Goal: Task Accomplishment & Management: Complete application form

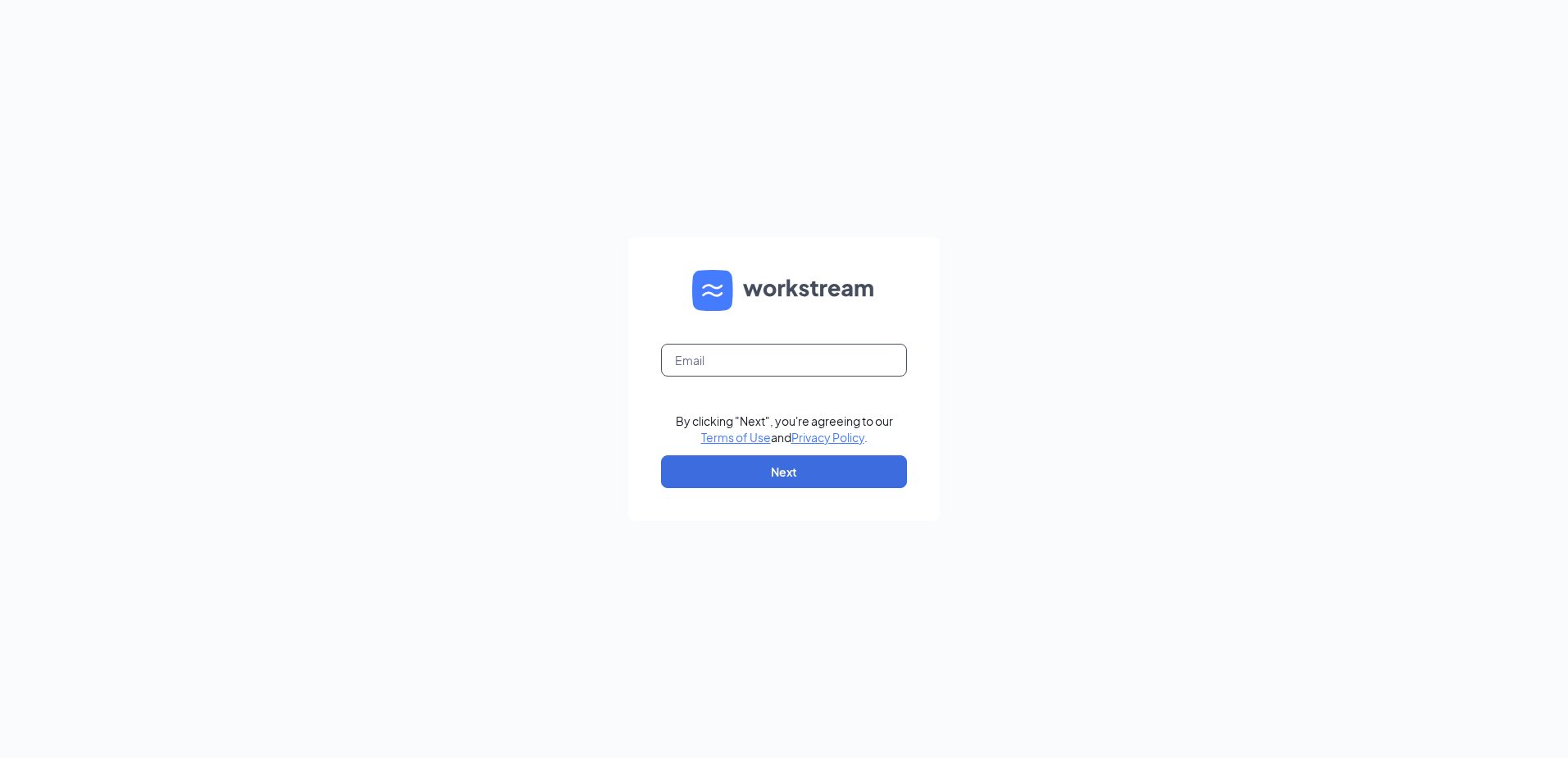
click at [827, 363] on input "text" at bounding box center [784, 359] width 246 height 32
type input "gmneenah@bleedblue.net"
click at [785, 469] on button "Next" at bounding box center [784, 471] width 246 height 32
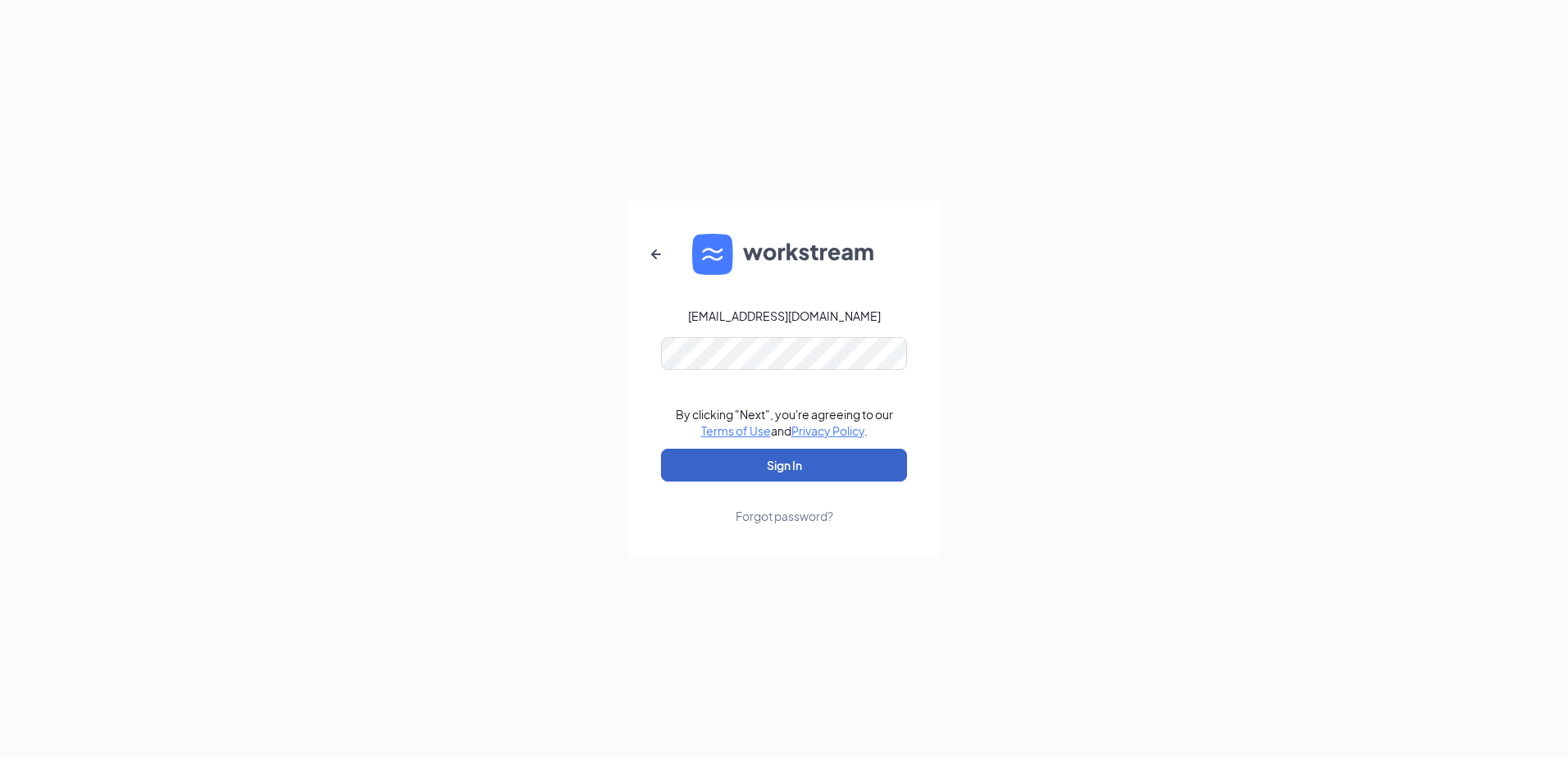
click at [755, 470] on button "Sign In" at bounding box center [784, 465] width 246 height 32
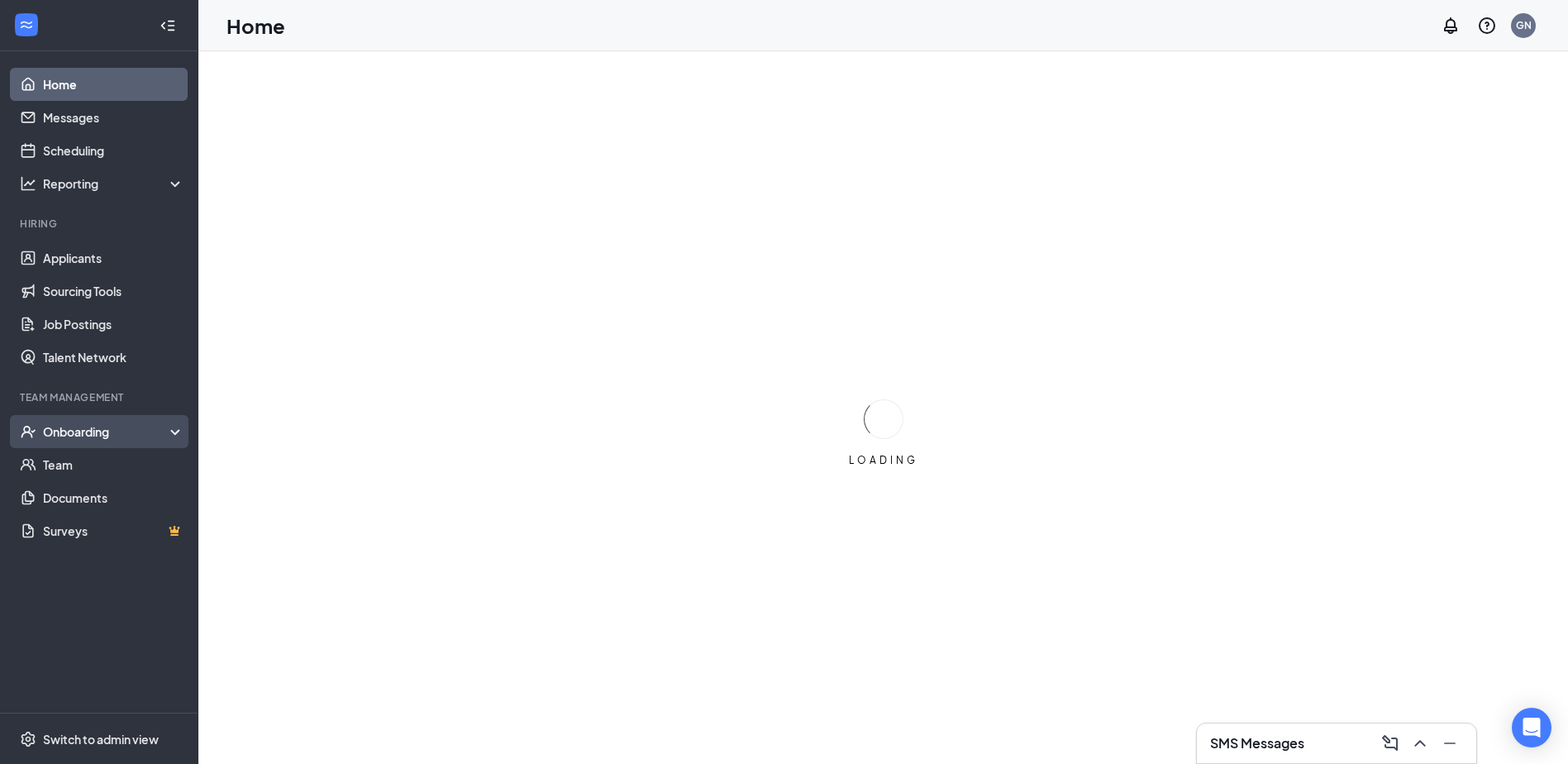
click at [74, 436] on div "Onboarding" at bounding box center [107, 431] width 127 height 17
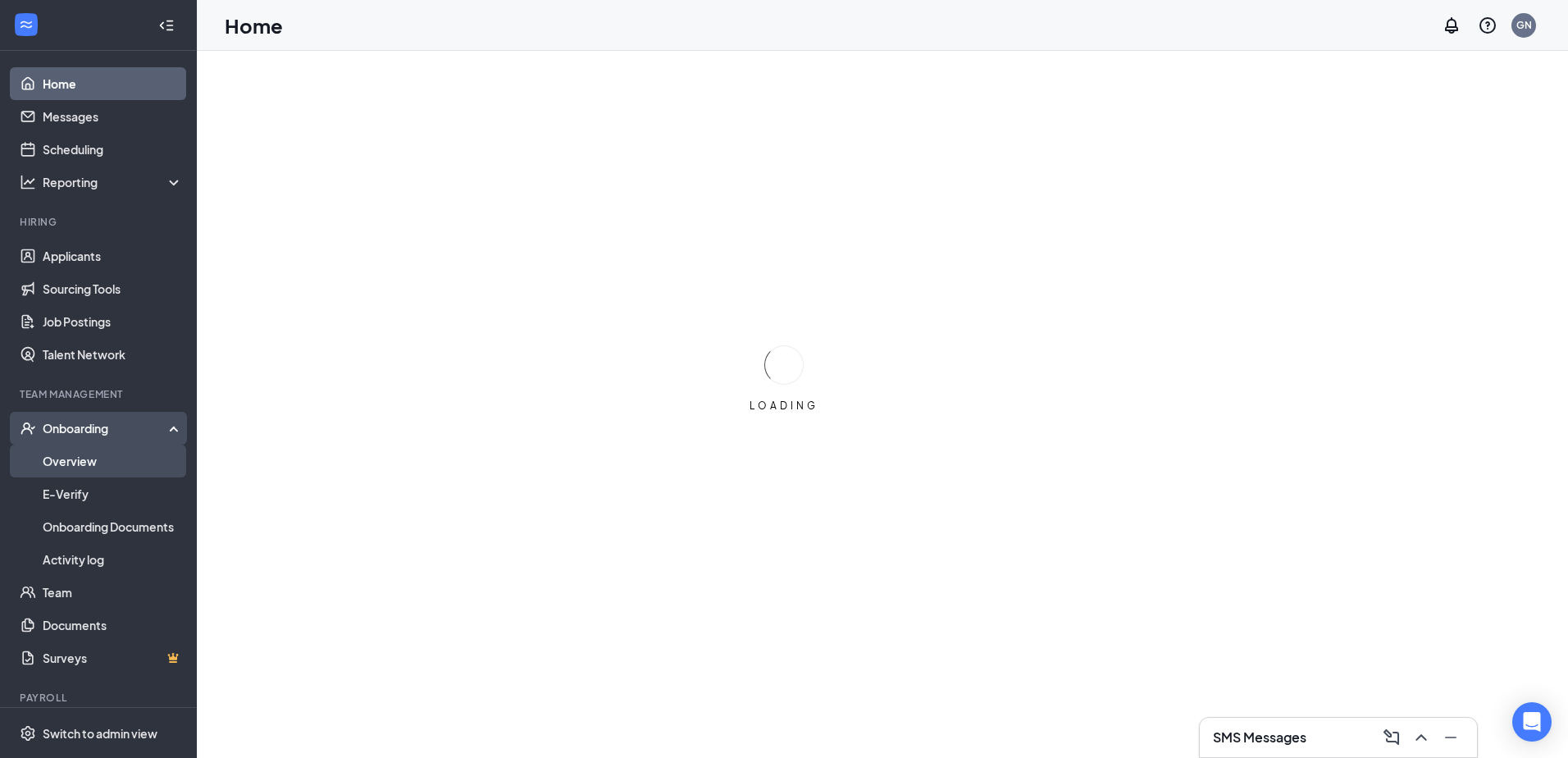
click at [87, 456] on link "Overview" at bounding box center [113, 460] width 141 height 32
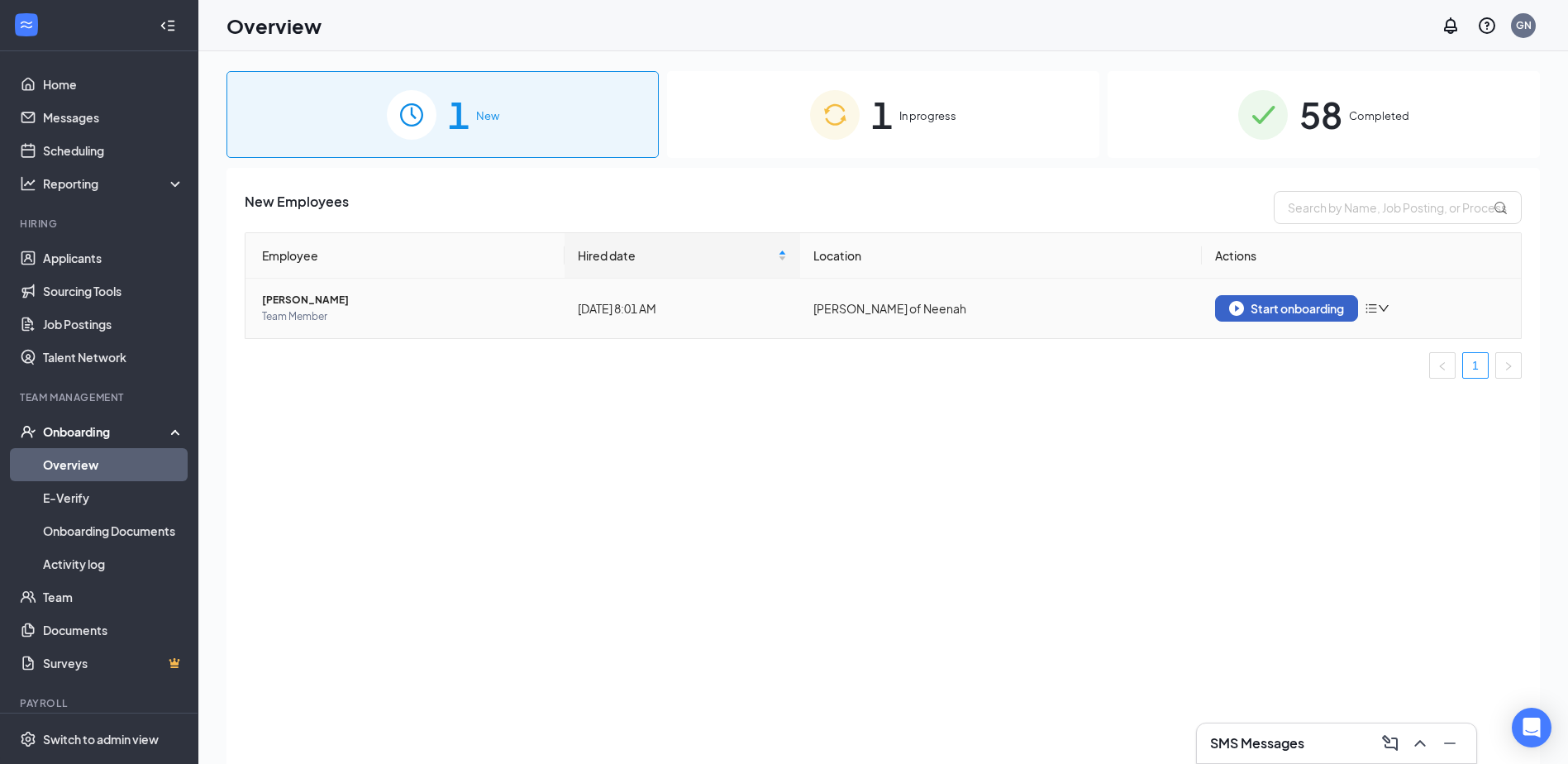
click at [1229, 316] on button "Start onboarding" at bounding box center [1287, 308] width 143 height 27
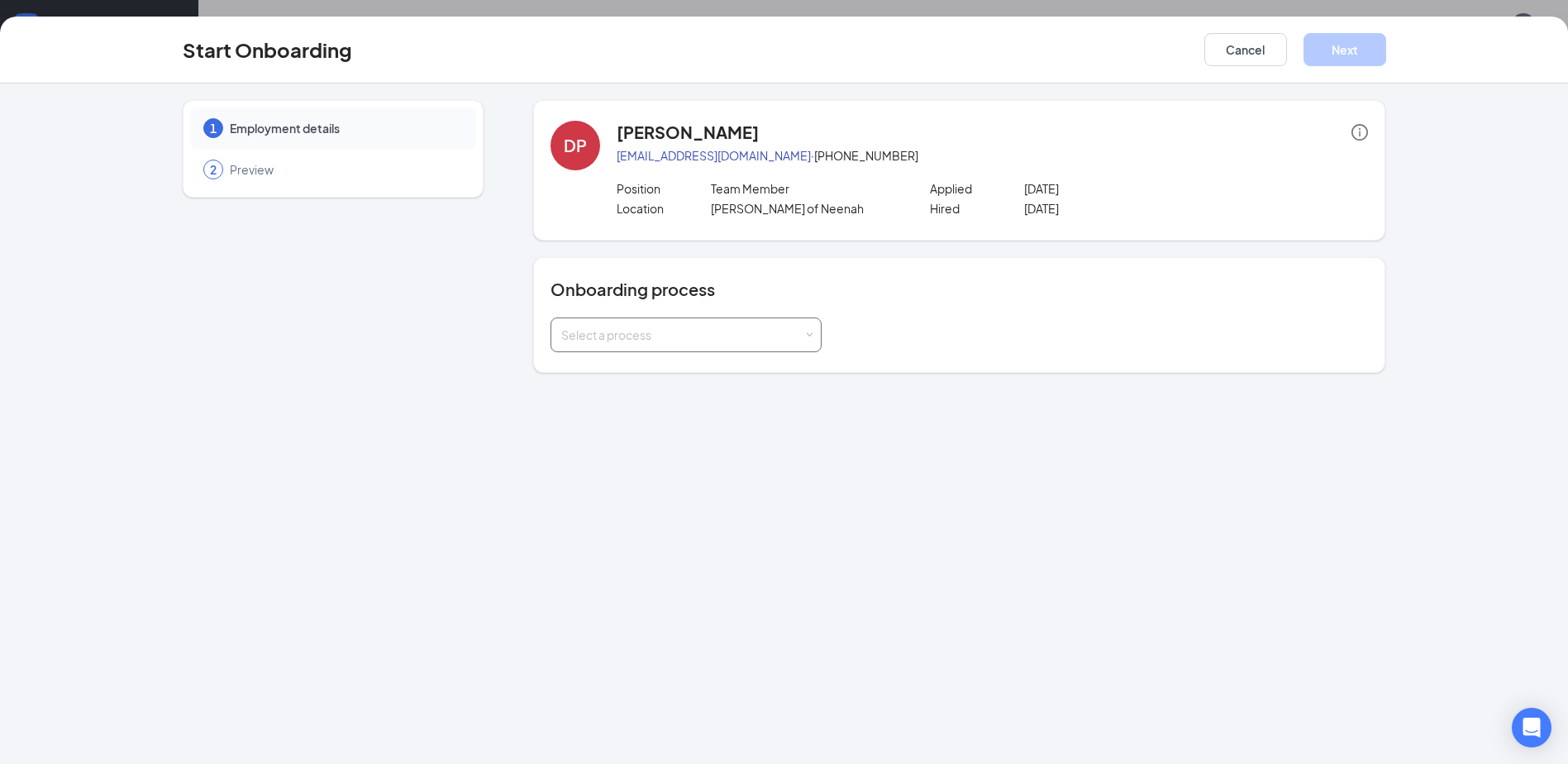
click at [580, 324] on div "Select a process" at bounding box center [686, 334] width 250 height 33
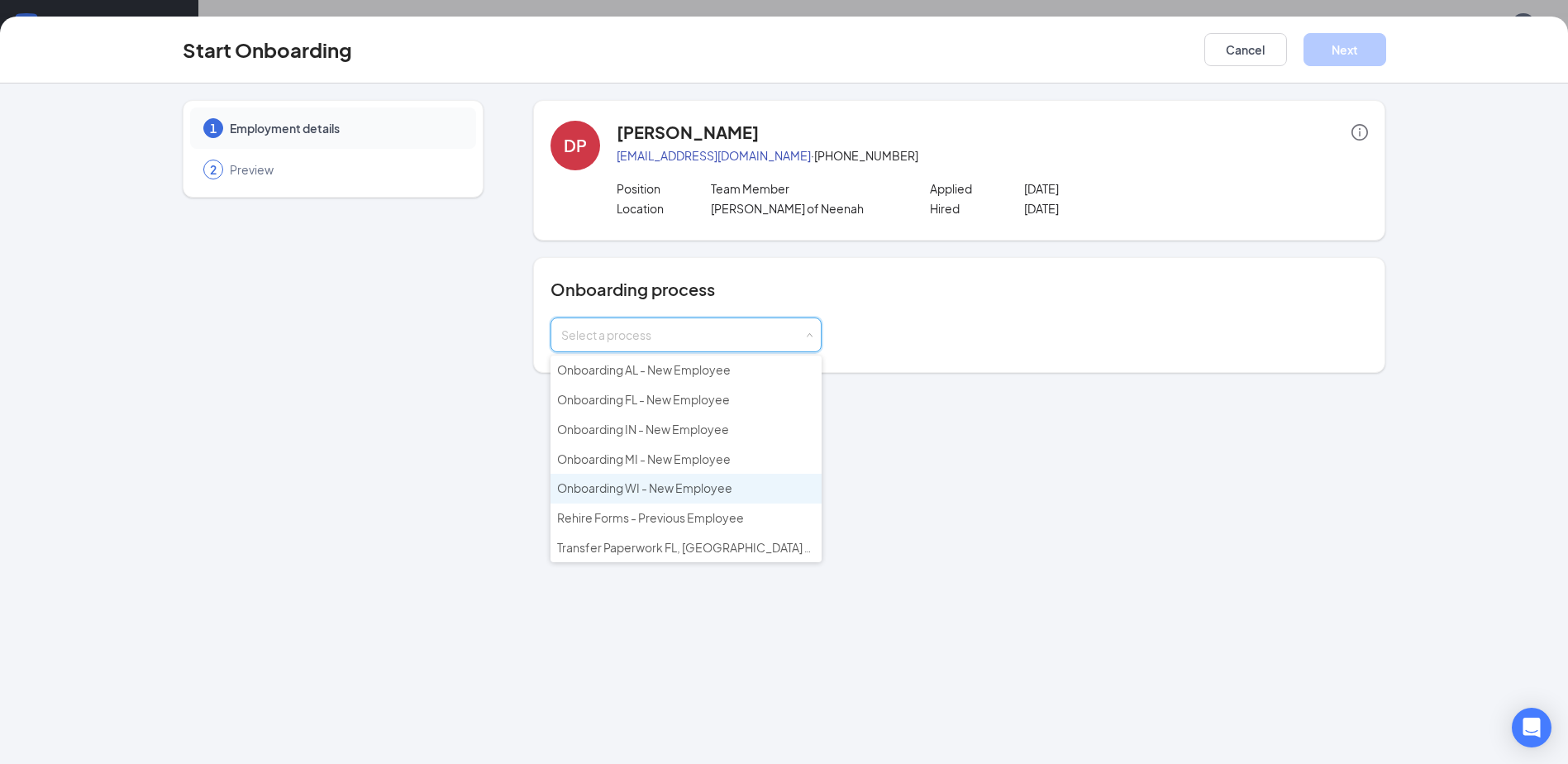
click at [622, 485] on span "Onboarding WI - New Employee" at bounding box center [645, 488] width 175 height 15
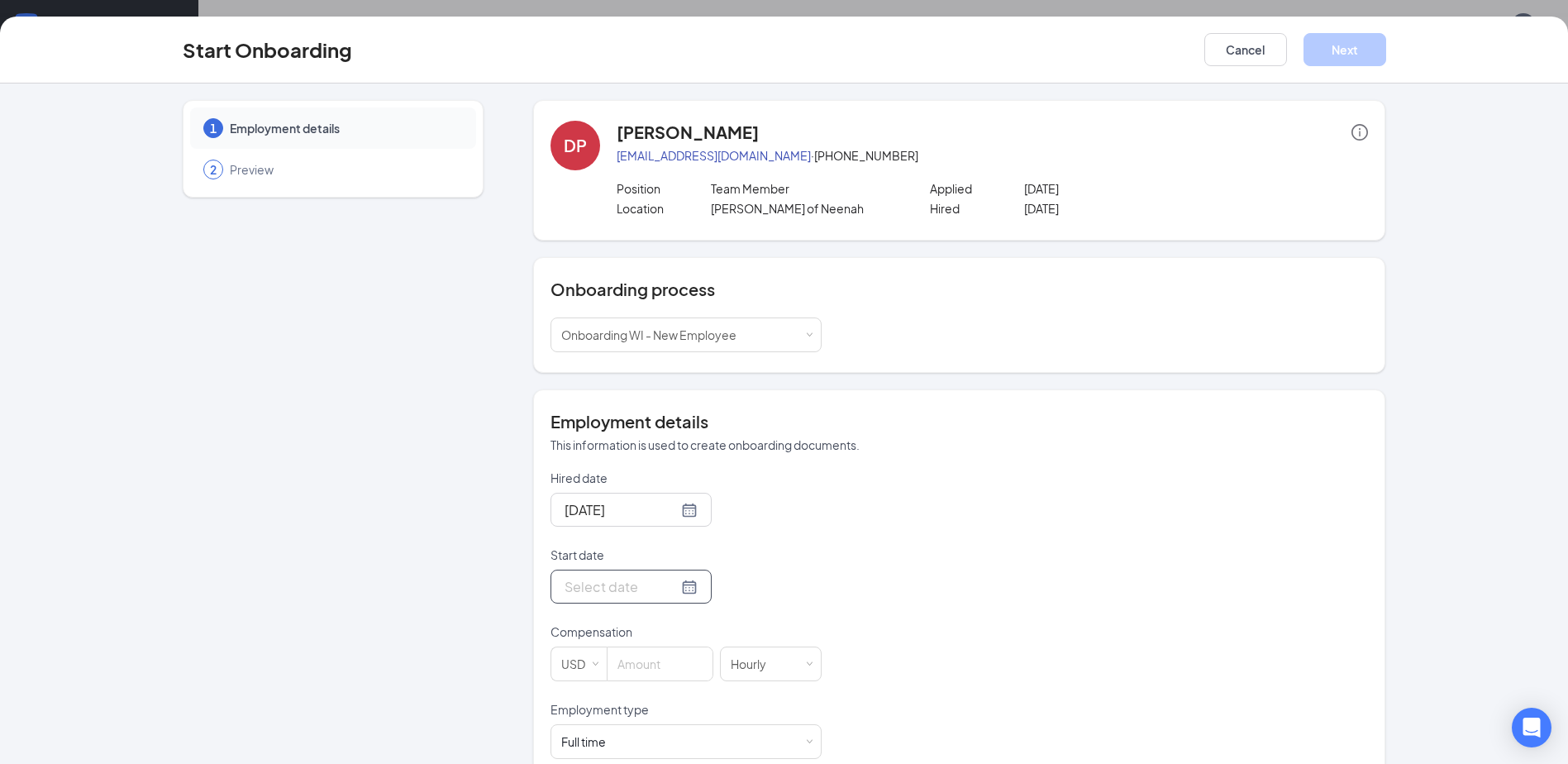
click at [676, 591] on div at bounding box center [631, 586] width 133 height 20
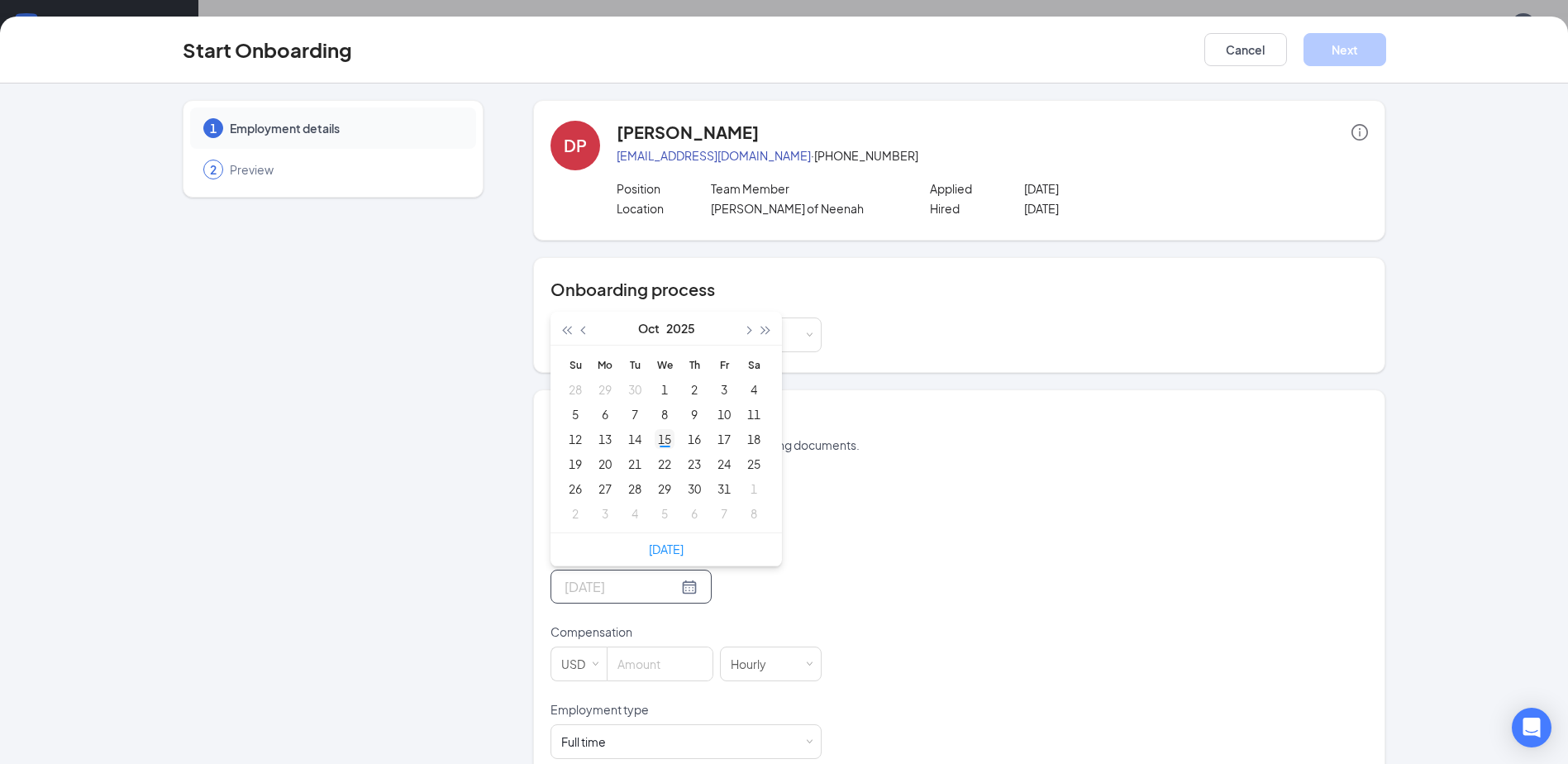
type input "[DATE]"
click at [655, 443] on div "15" at bounding box center [665, 439] width 19 height 19
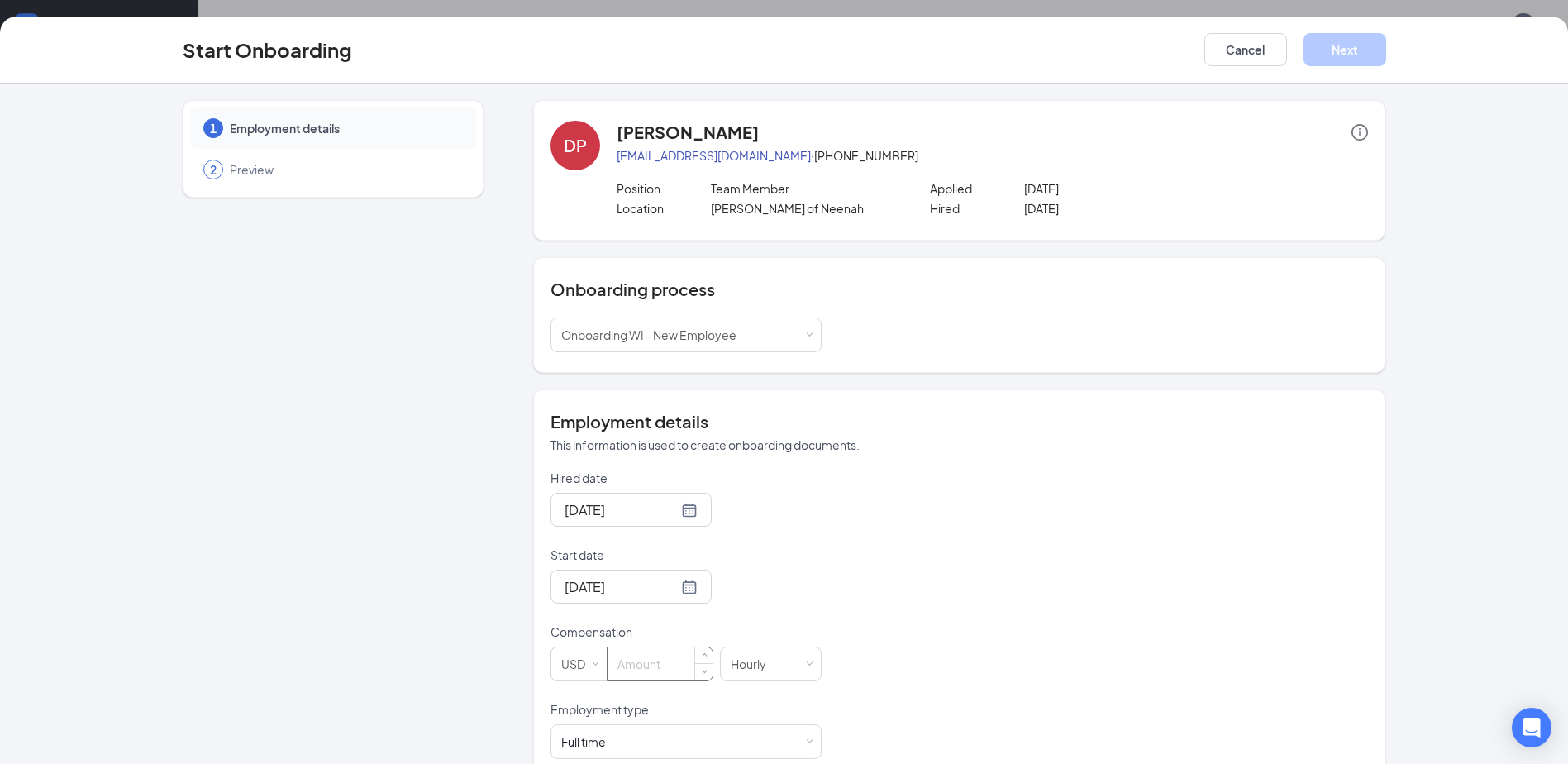
click at [648, 652] on input at bounding box center [660, 663] width 105 height 33
type input "15"
click at [1158, 689] on div "Hired date [DATE] Start date [DATE] [DATE] Su Mo Tu We Th Fr Sa 28 29 30 1 2 3 …" at bounding box center [959, 739] width 817 height 541
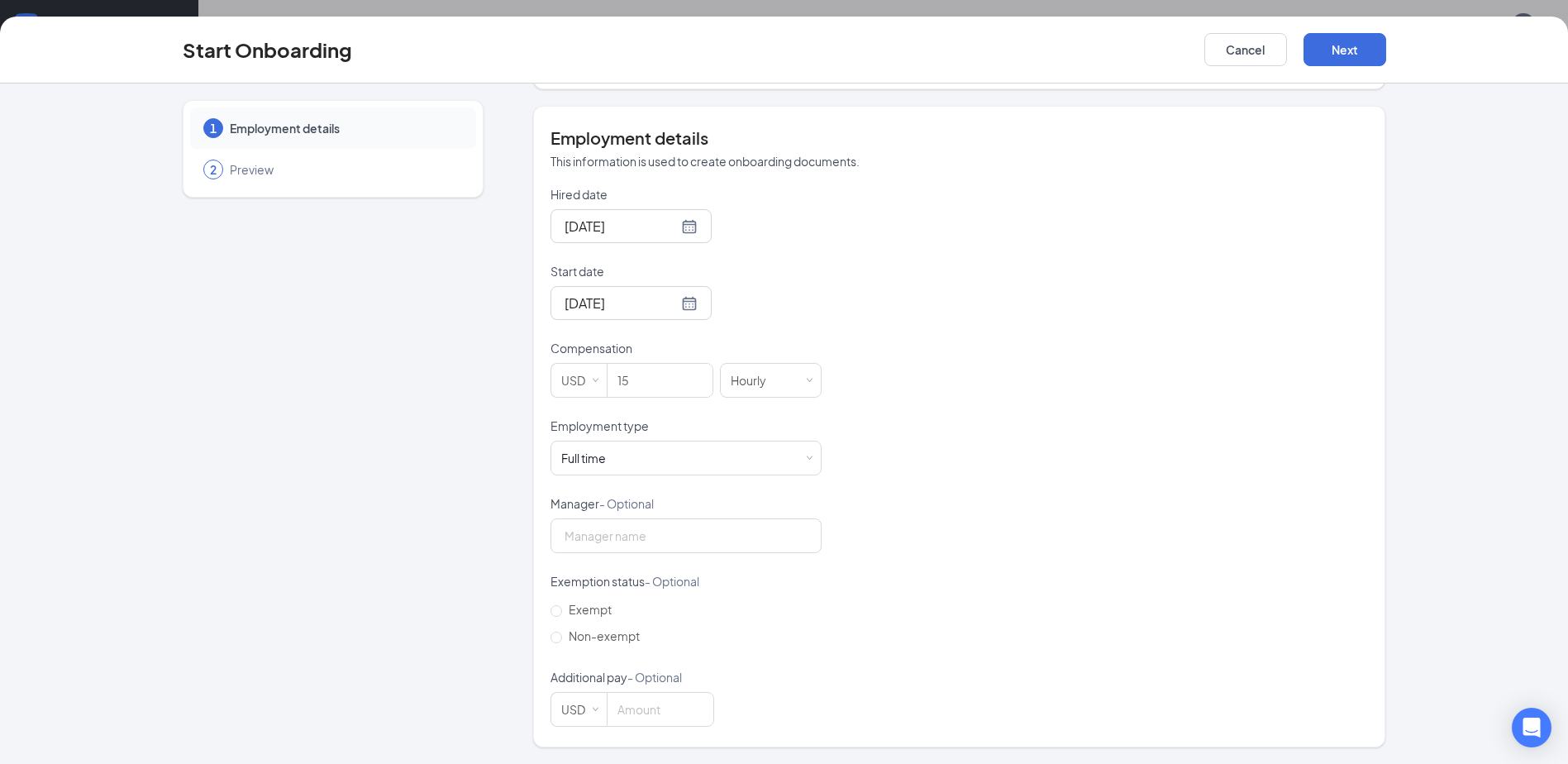
scroll to position [74, 0]
click at [577, 540] on input "Manager - Optional" at bounding box center [686, 535] width 271 height 35
type input "[PERSON_NAME]"
click at [565, 628] on label "Non-exempt" at bounding box center [599, 636] width 96 height 27
click at [562, 631] on input "Non-exempt" at bounding box center [556, 637] width 12 height 12
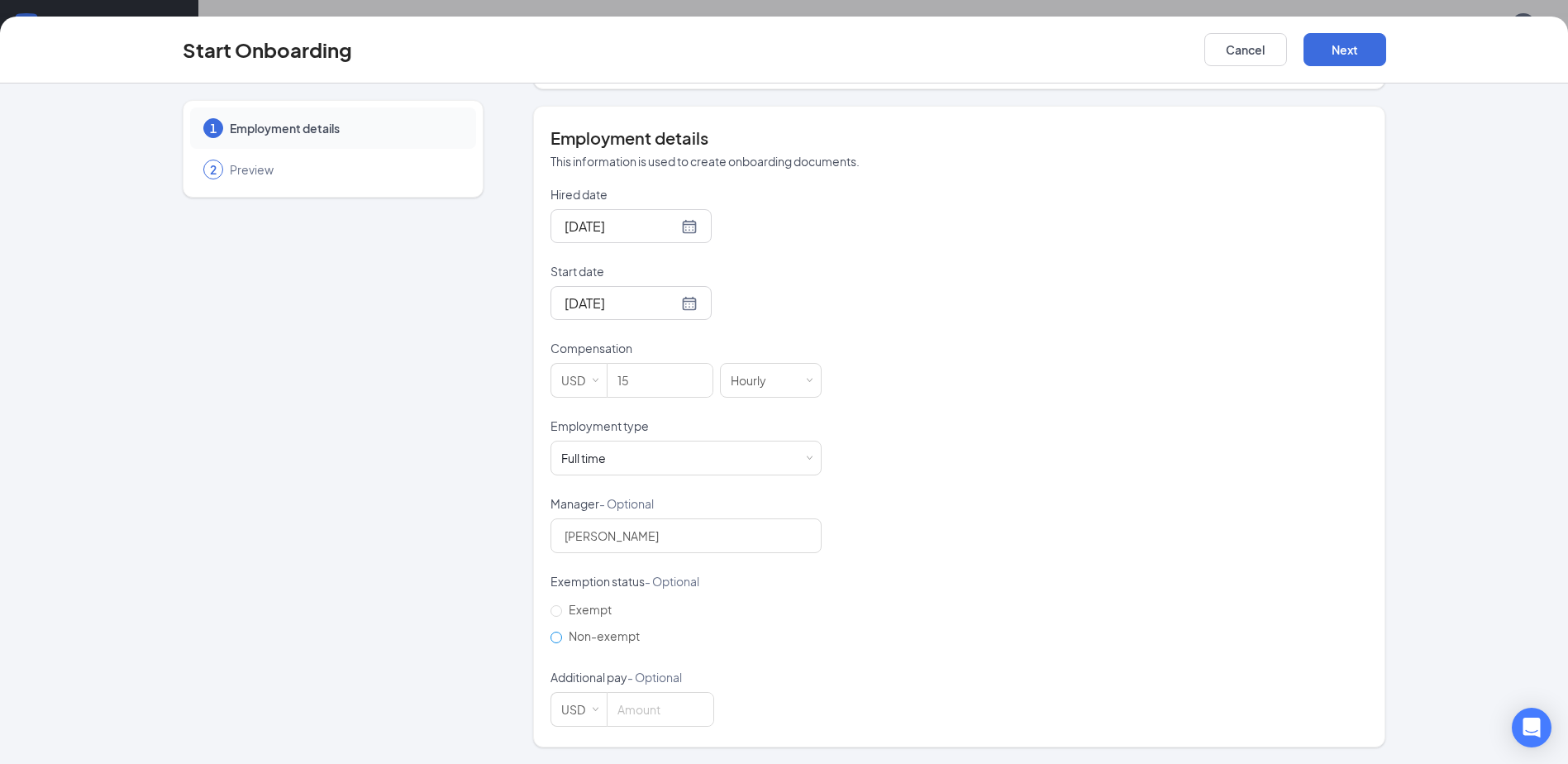
radio input "true"
click at [1342, 40] on button "Next" at bounding box center [1345, 49] width 82 height 33
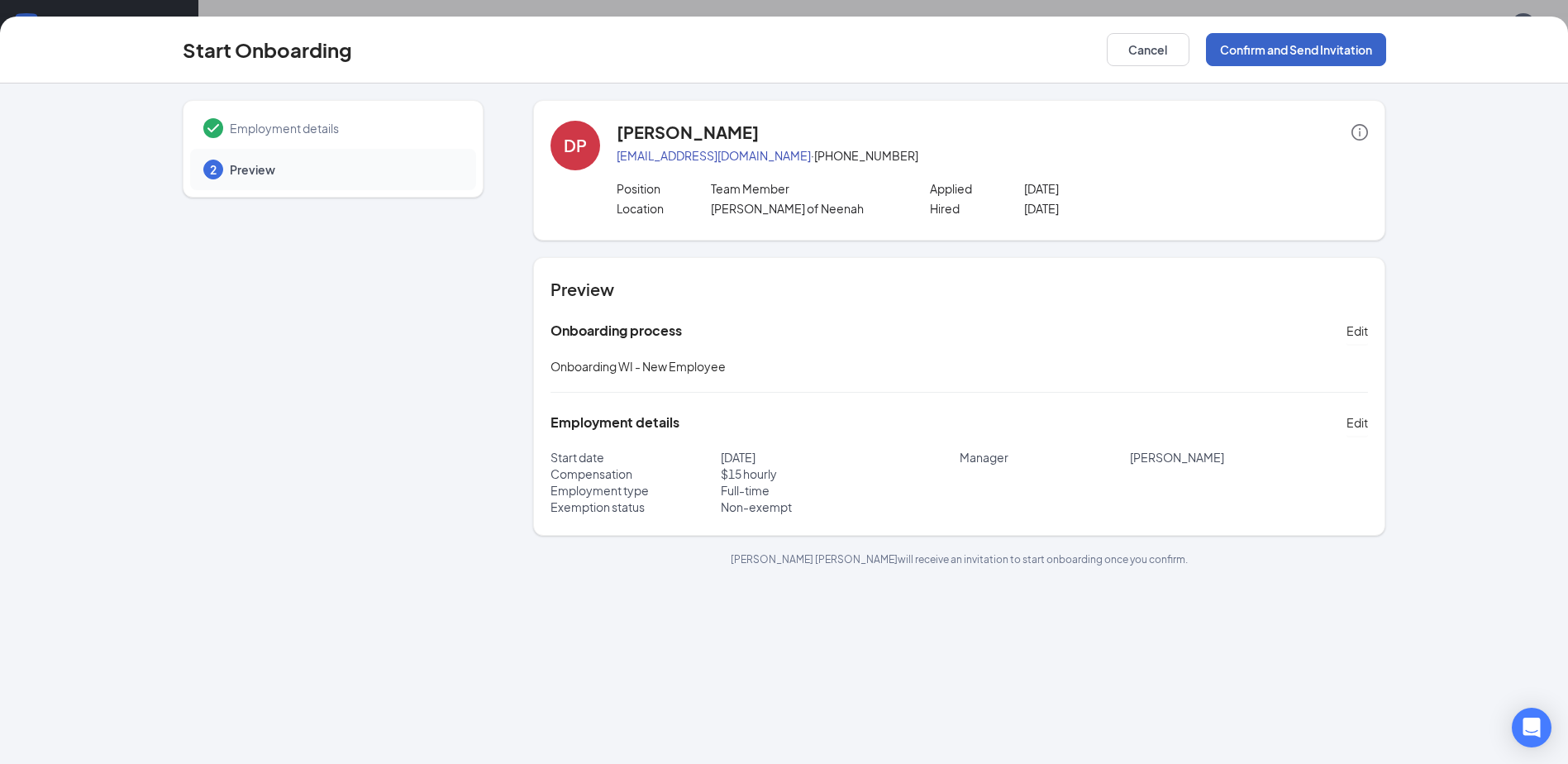
click at [1325, 50] on button "Confirm and Send Invitation" at bounding box center [1296, 49] width 181 height 33
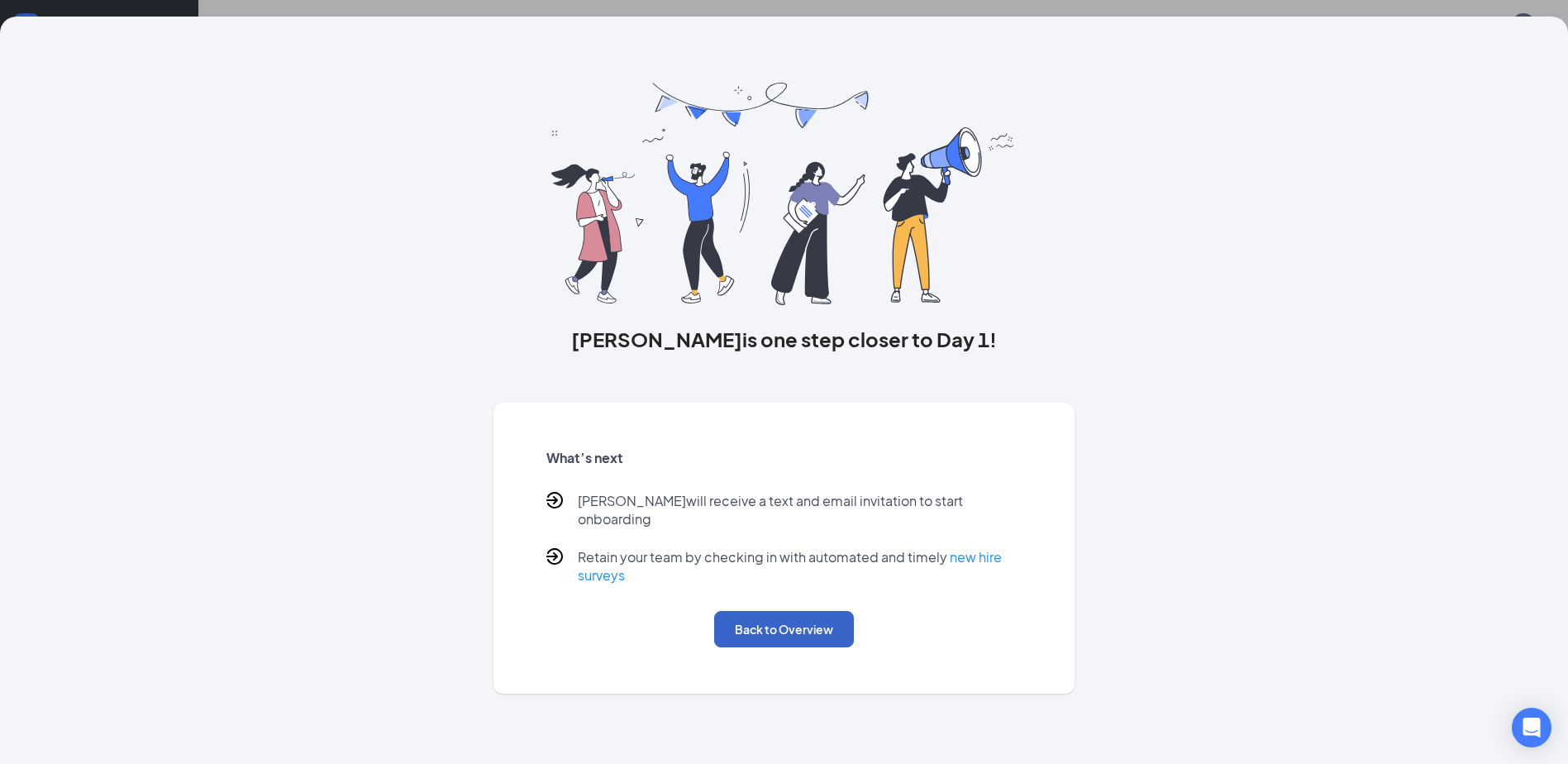
click at [801, 618] on button "Back to Overview" at bounding box center [784, 629] width 140 height 36
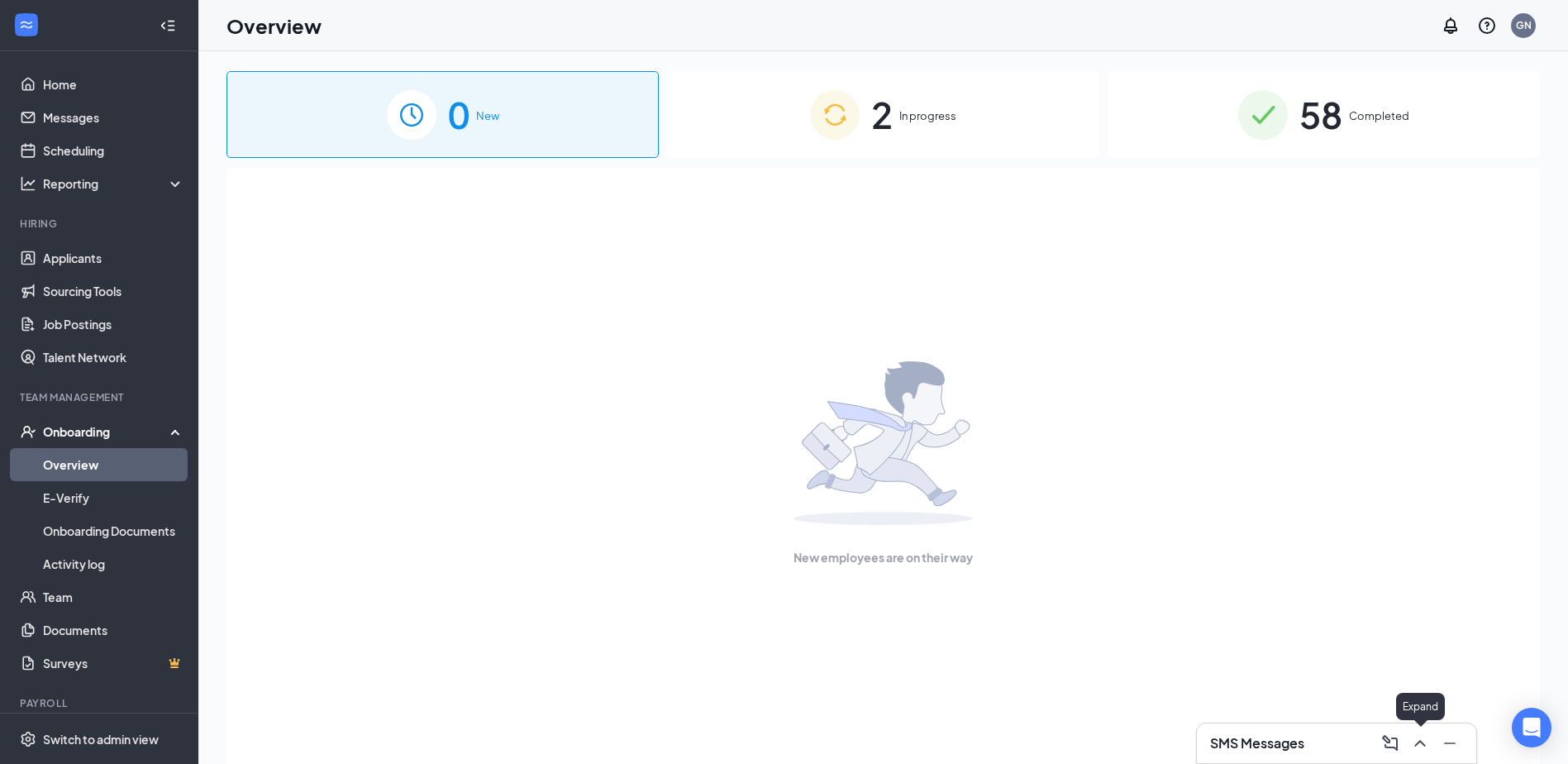
click at [1427, 742] on icon "ChevronUp" at bounding box center [1420, 743] width 19 height 19
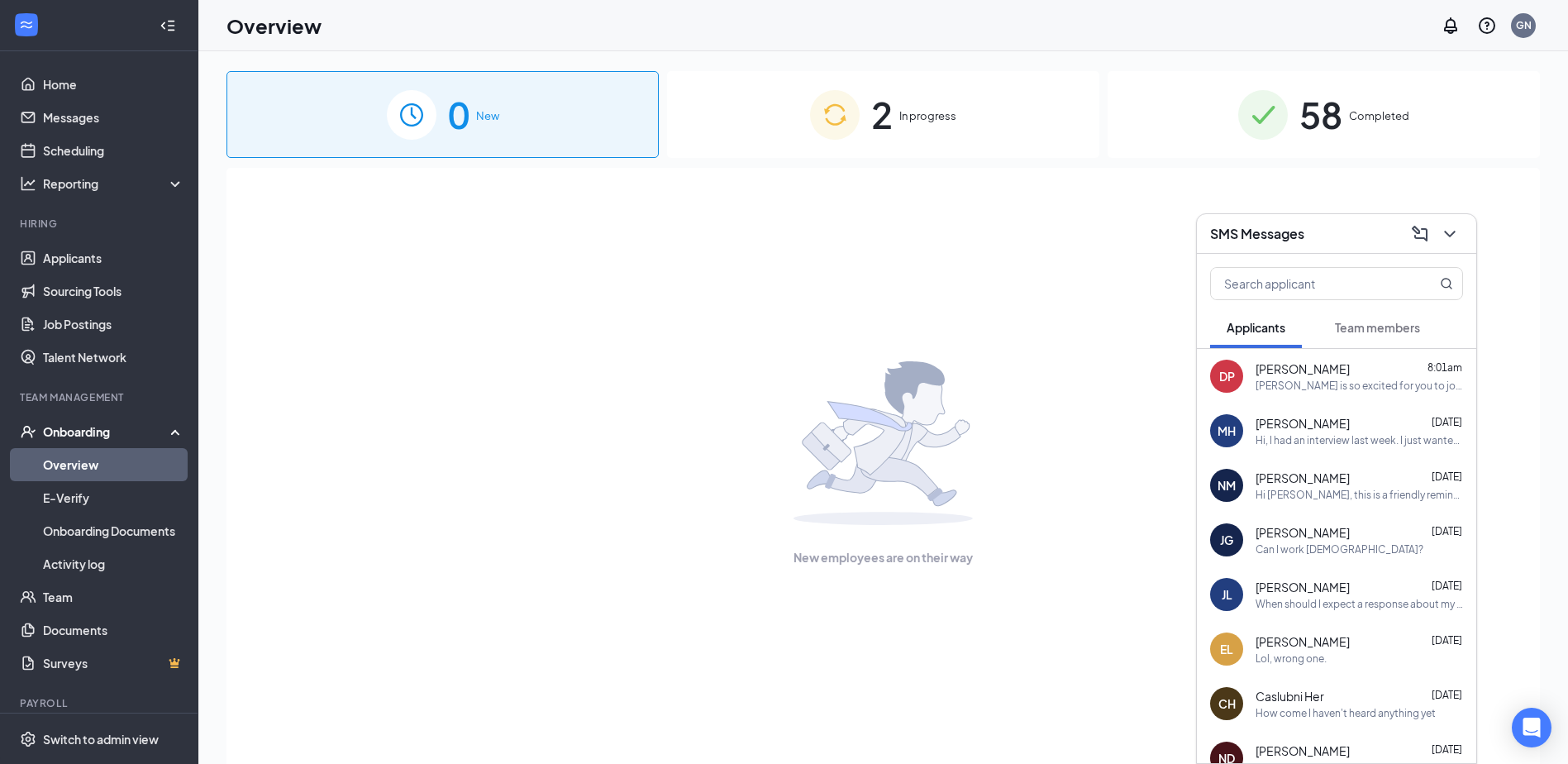
click at [1301, 376] on span "[PERSON_NAME]" at bounding box center [1302, 368] width 94 height 17
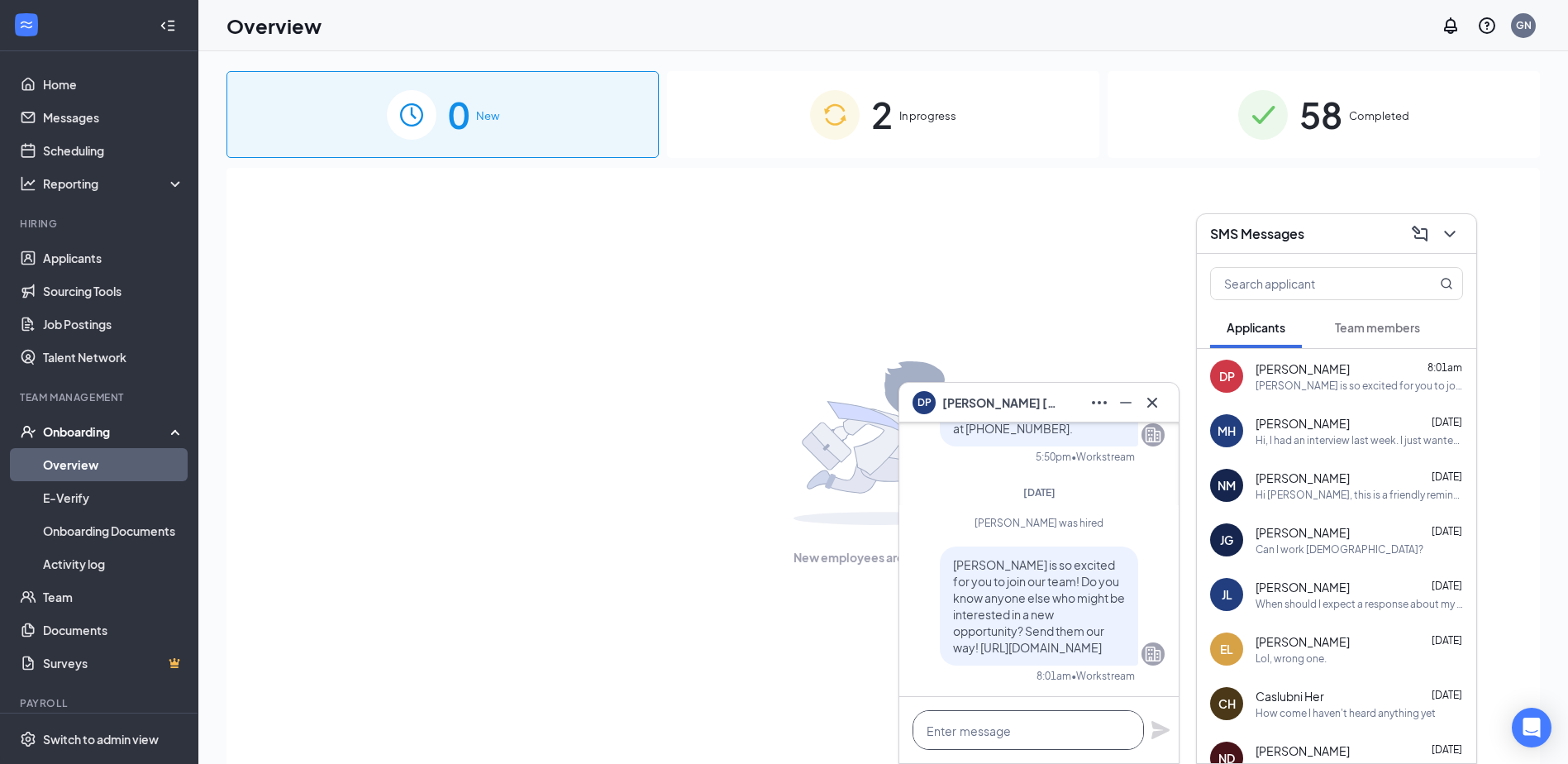
click at [1070, 726] on textarea at bounding box center [1028, 729] width 231 height 40
paste textarea "Please let me know what size Shirts and pants you will need and also order some…"
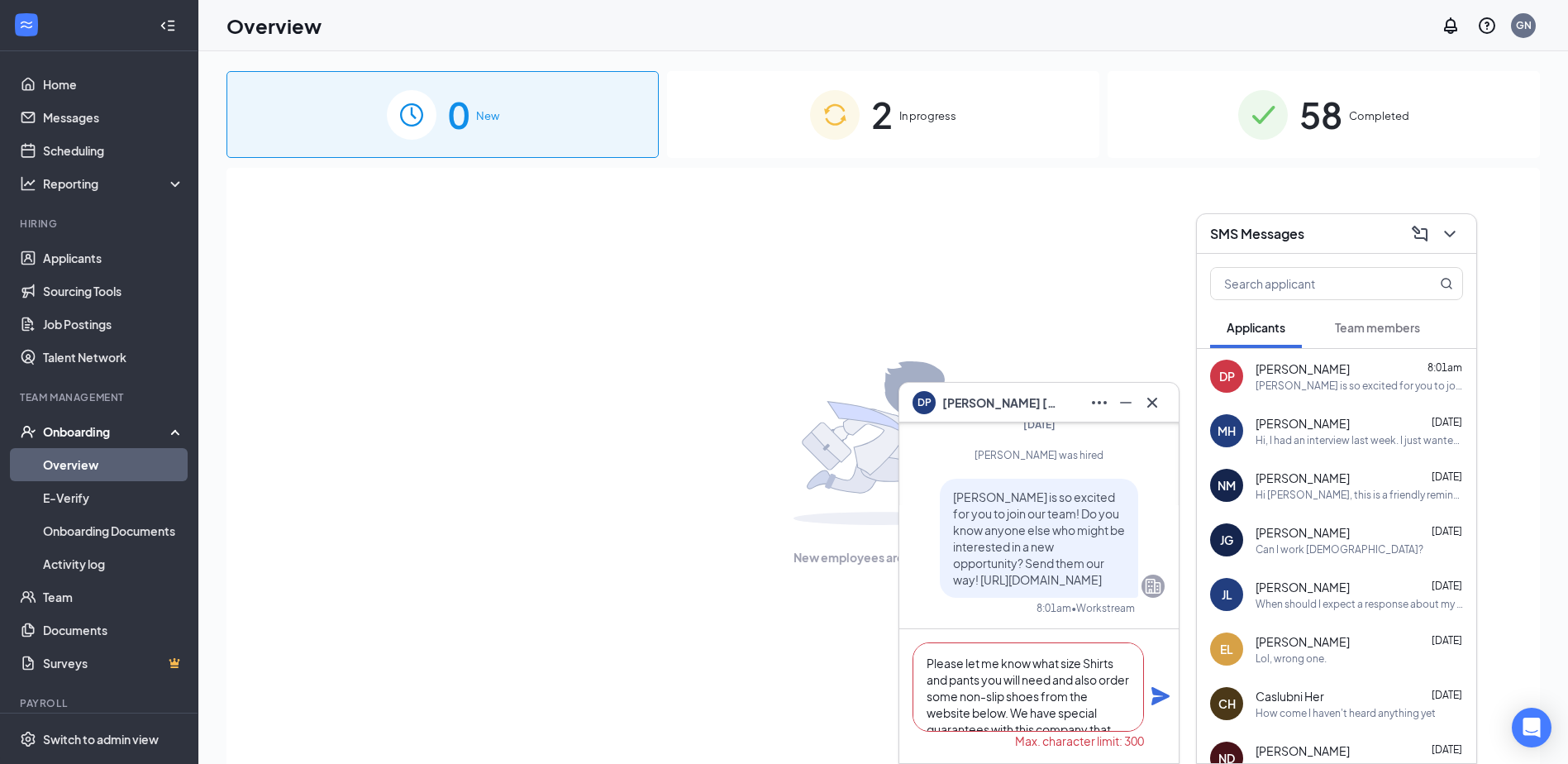
scroll to position [83, 0]
type textarea "Please let me know what size Shirts and pants you will need and also order some…"
click at [1160, 700] on icon "Plane" at bounding box center [1161, 696] width 19 height 19
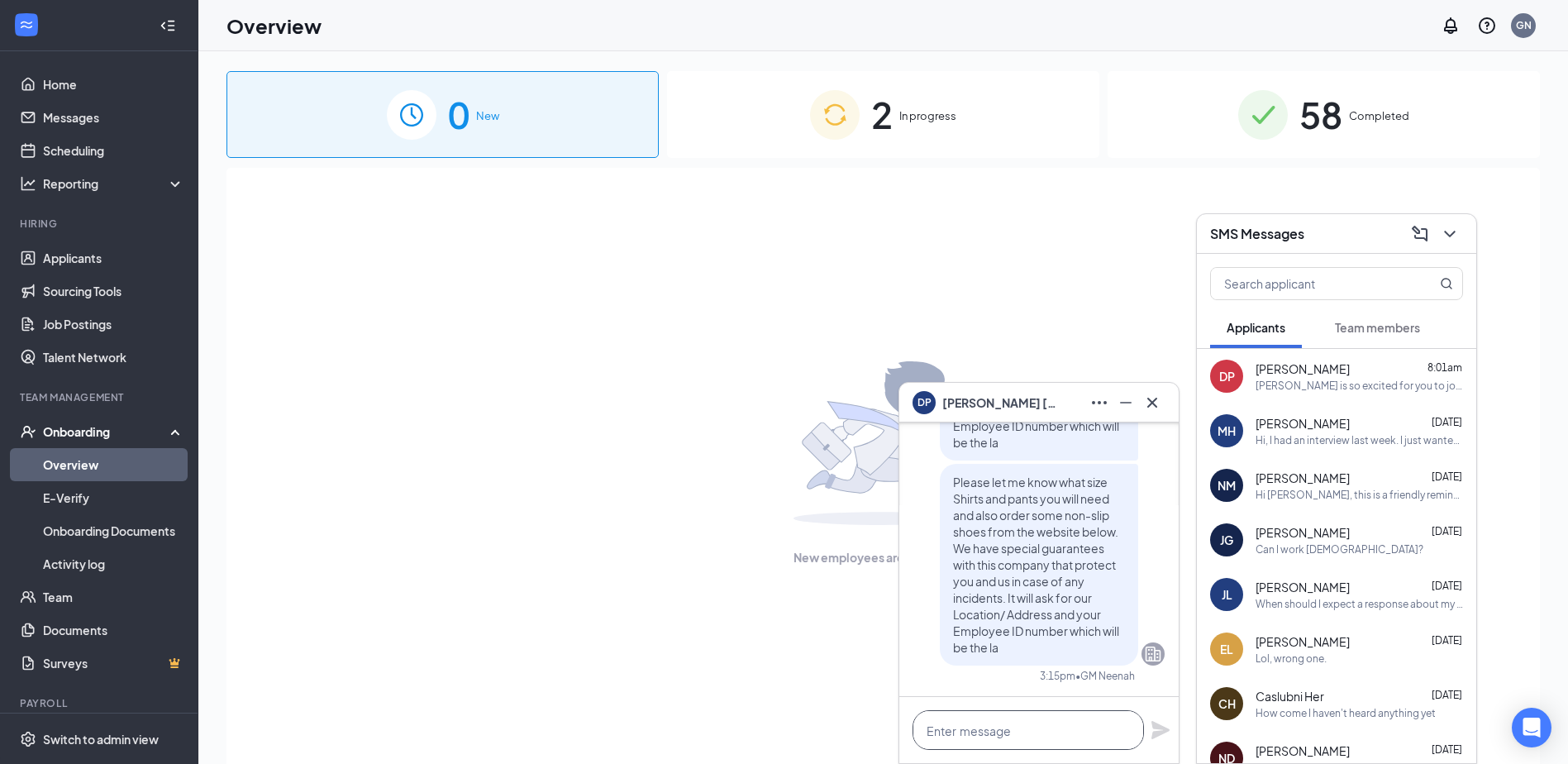
paste textarea "[URL][DOMAIN_NAME]"
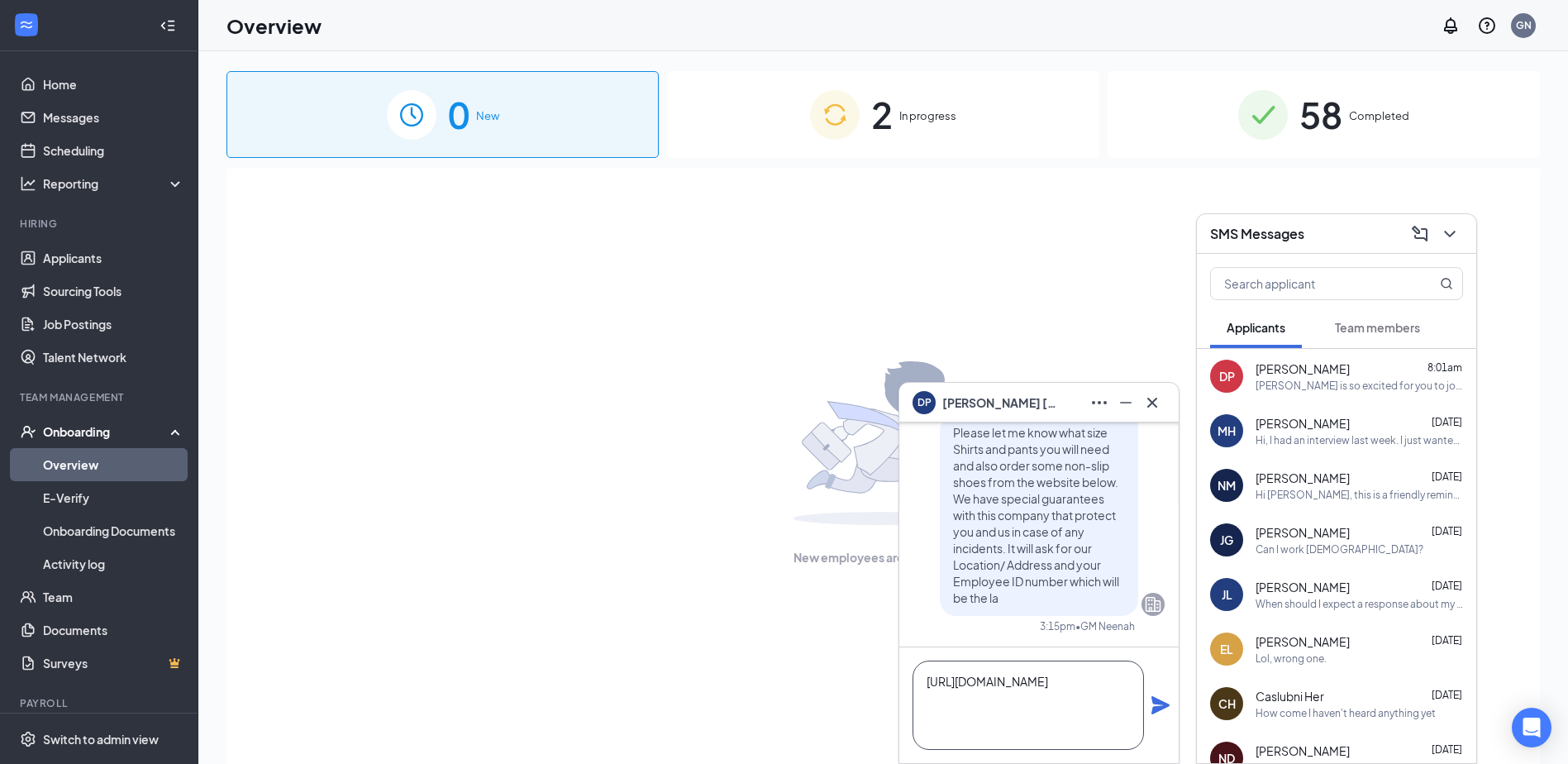
scroll to position [100, 0]
type textarea "[URL][DOMAIN_NAME]"
click at [1156, 706] on icon "Plane" at bounding box center [1161, 705] width 19 height 19
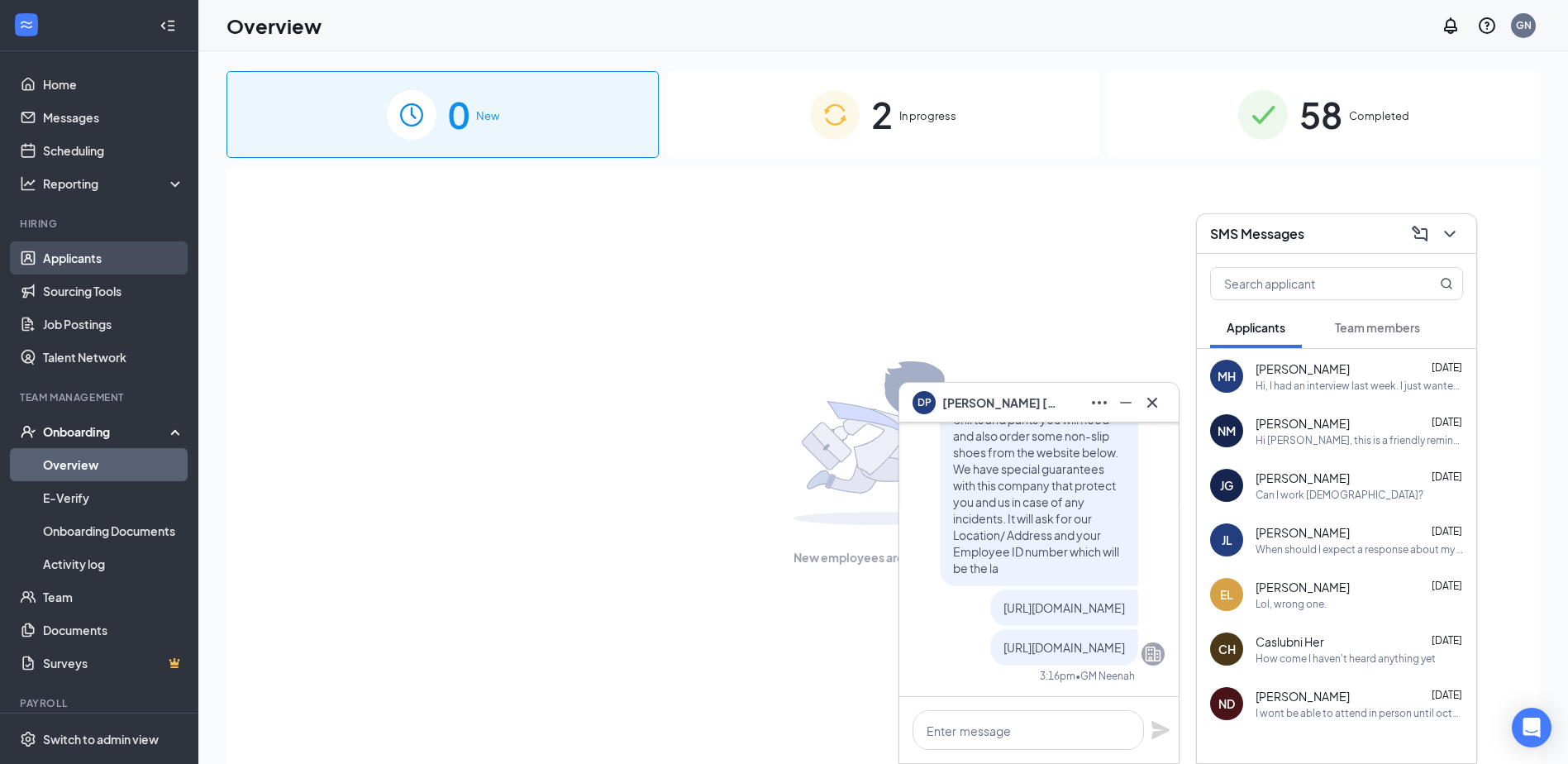
click at [105, 256] on link "Applicants" at bounding box center [114, 258] width 142 height 33
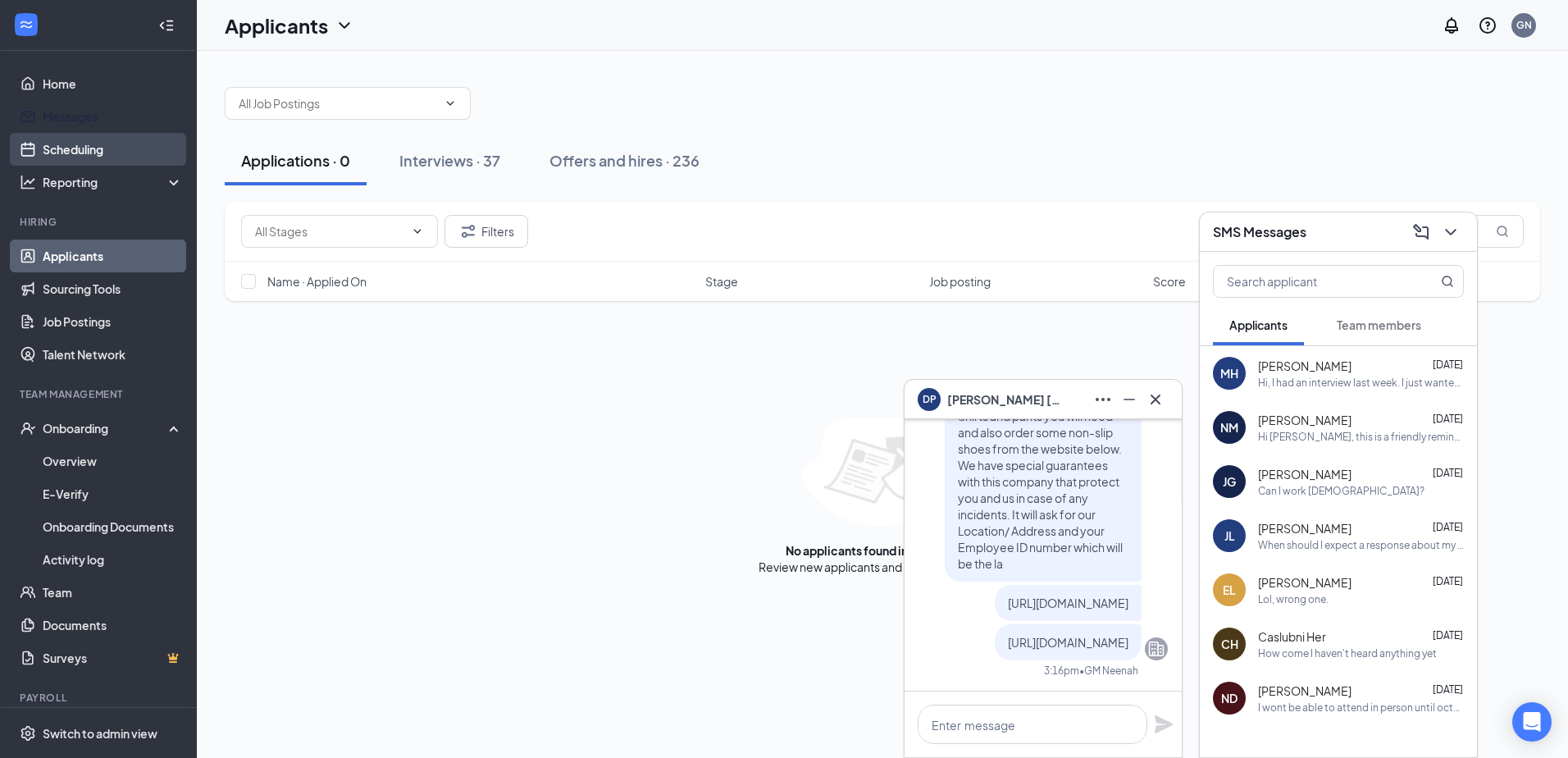
drag, startPoint x: 86, startPoint y: 119, endPoint x: 91, endPoint y: 133, distance: 14.9
click at [88, 119] on link "Messages" at bounding box center [113, 116] width 141 height 32
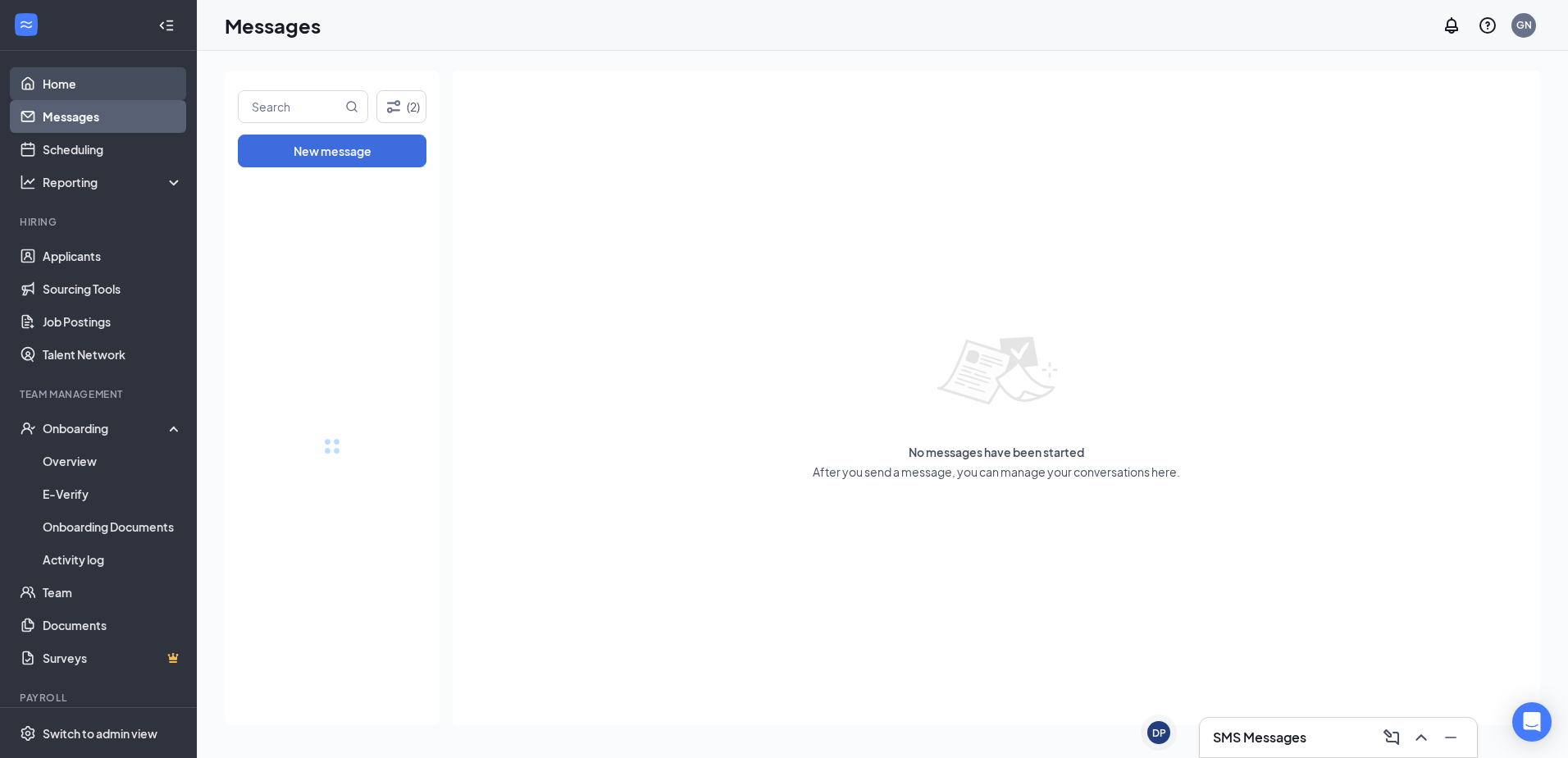
click at [84, 81] on link "Home" at bounding box center [113, 83] width 141 height 32
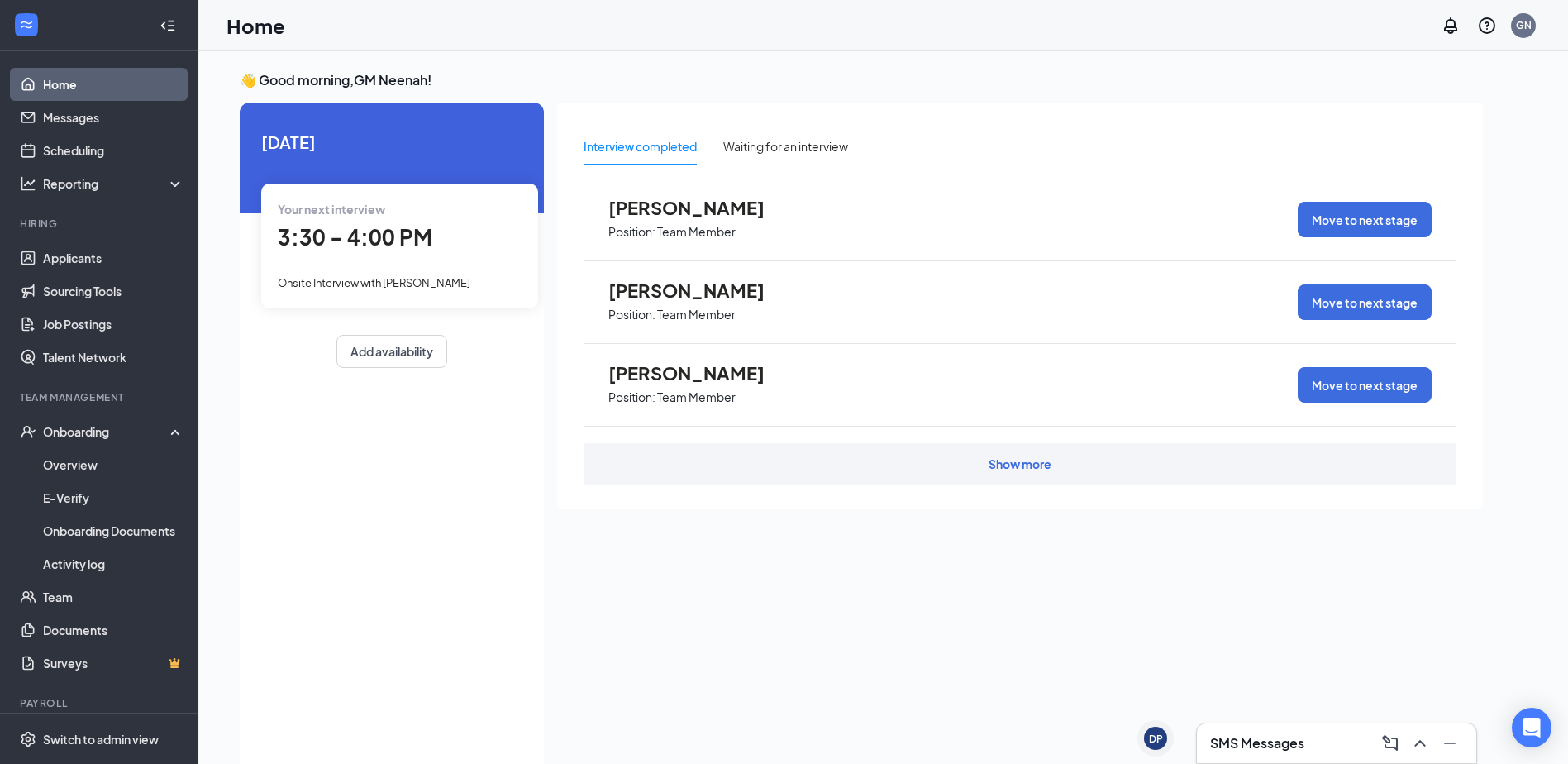
click at [297, 243] on span "3:30 - 4:00 PM" at bounding box center [355, 236] width 155 height 27
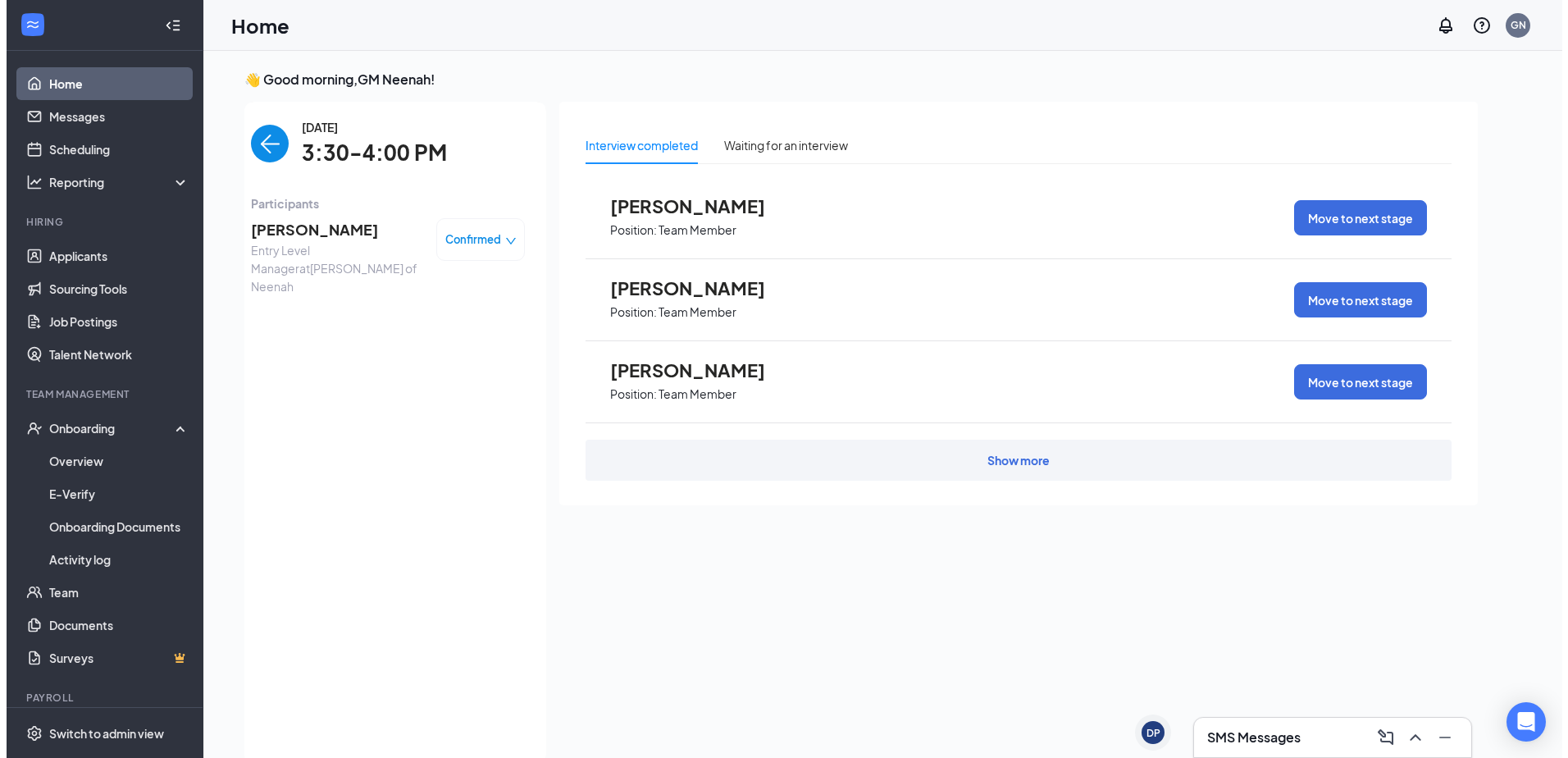
scroll to position [6, 0]
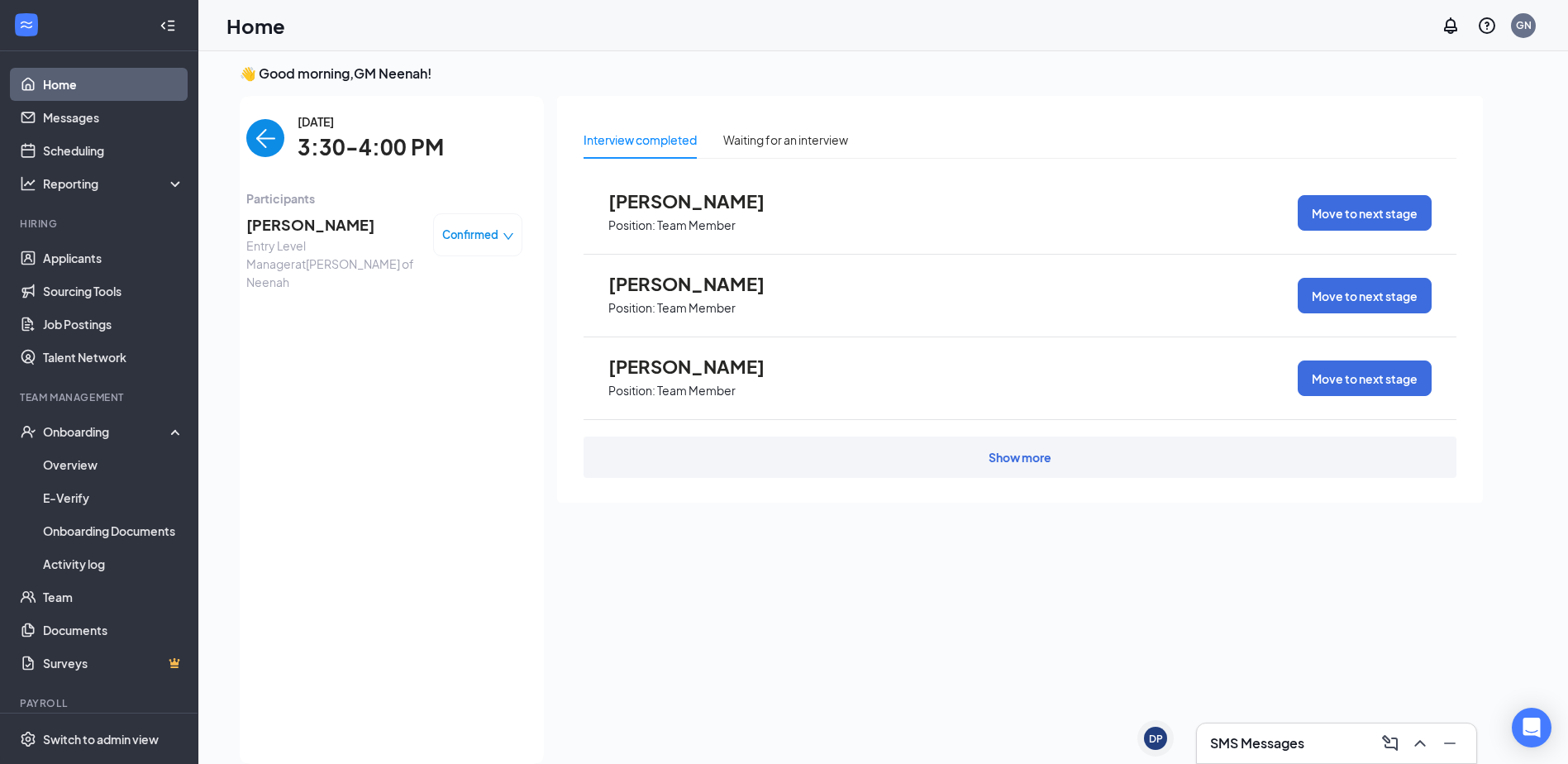
click at [321, 229] on span "[PERSON_NAME]" at bounding box center [333, 225] width 174 height 23
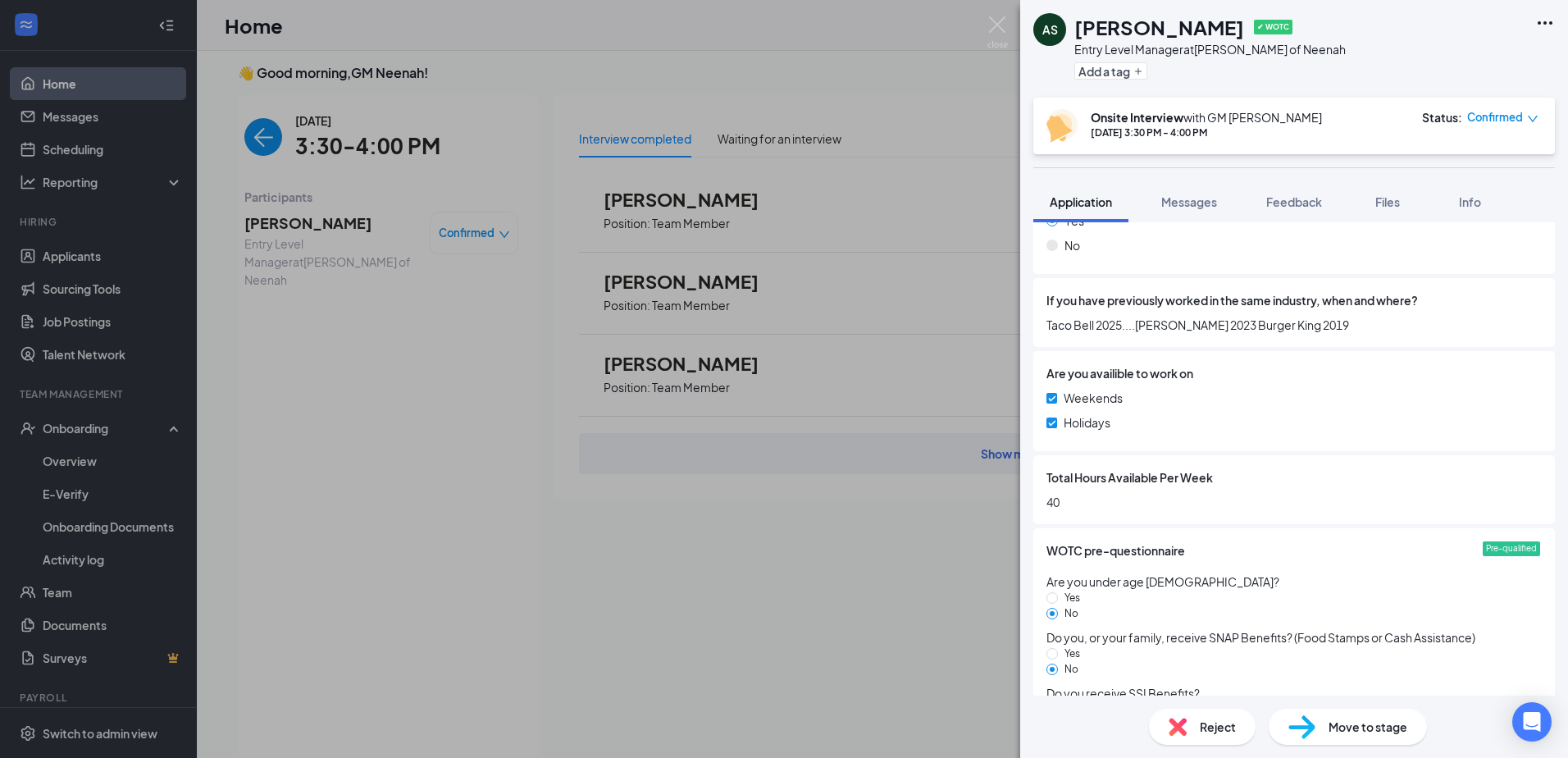
scroll to position [656, 0]
